Goal: Submit feedback/report problem

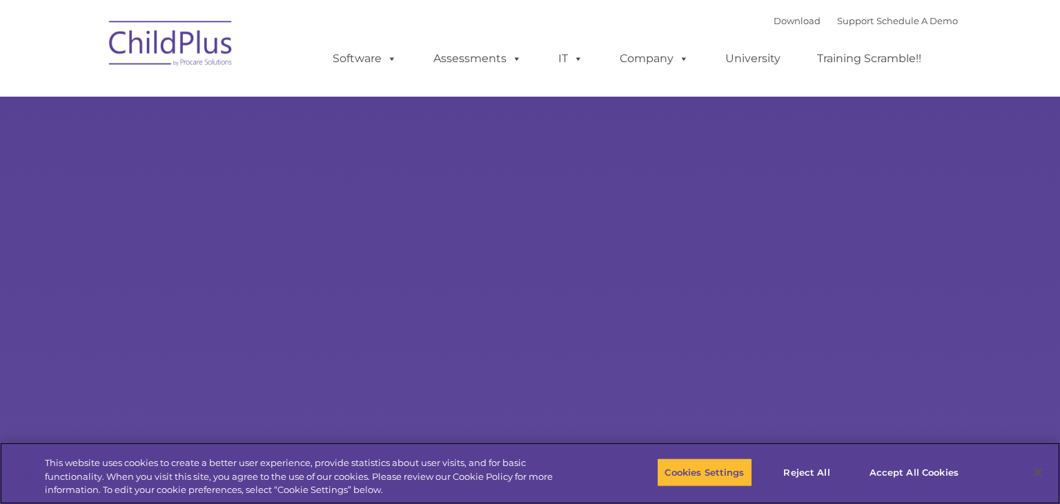
select select "MEDIUM"
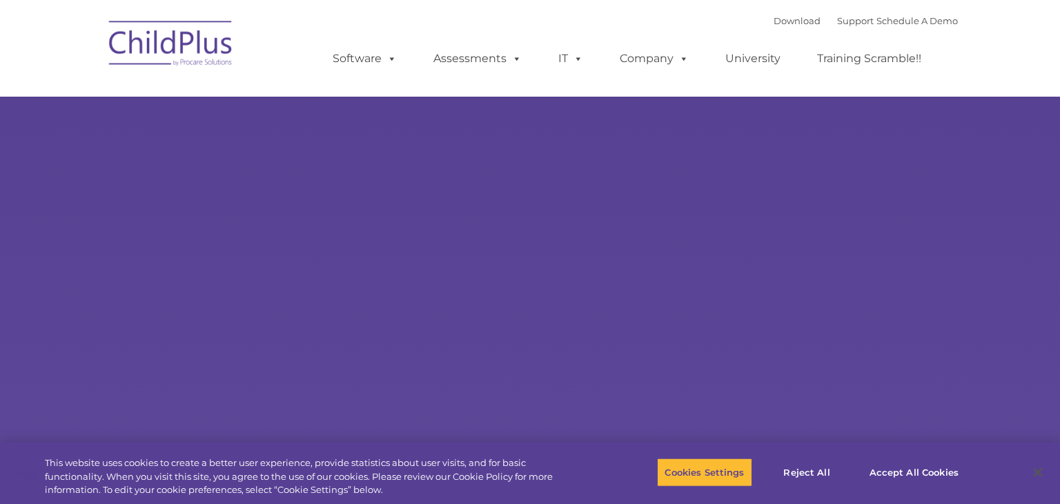
select select "MEDIUM"
click at [715, 467] on button "Cookies Settings" at bounding box center [704, 472] width 95 height 29
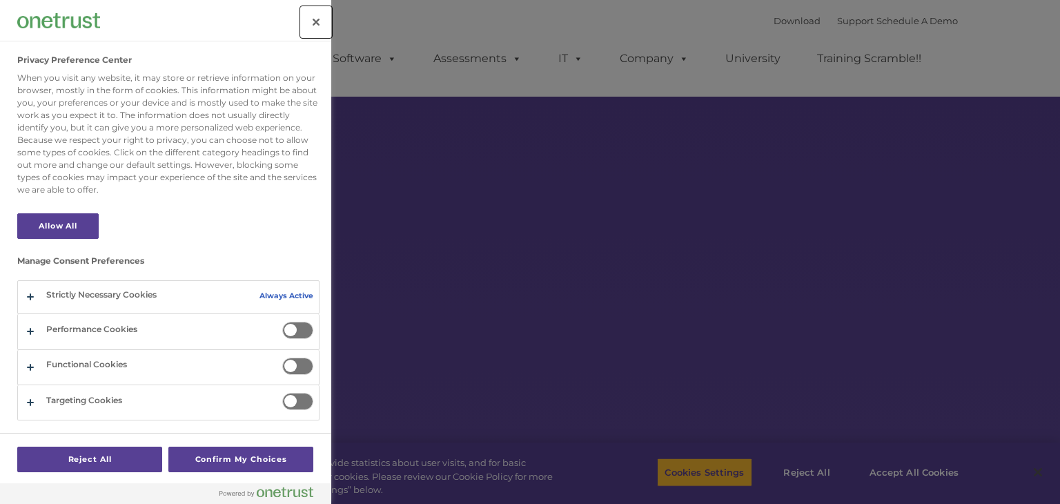
click at [311, 19] on button "Close" at bounding box center [316, 22] width 30 height 30
